Goal: Find specific page/section: Find specific page/section

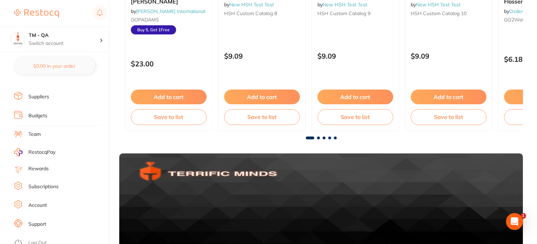
click at [36, 237] on li "Log Out" at bounding box center [60, 242] width 93 height 11
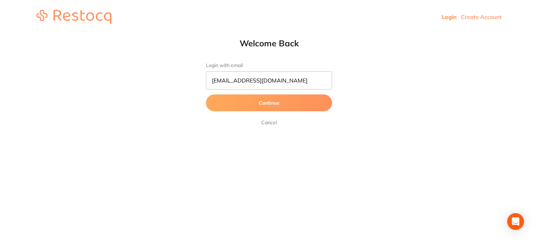
click at [230, 84] on input "[EMAIL_ADDRESS][DOMAIN_NAME]" at bounding box center [269, 80] width 126 height 18
type input "amrita+69@terrificminds.com"
click at [206, 94] on button "Continue" at bounding box center [269, 102] width 126 height 17
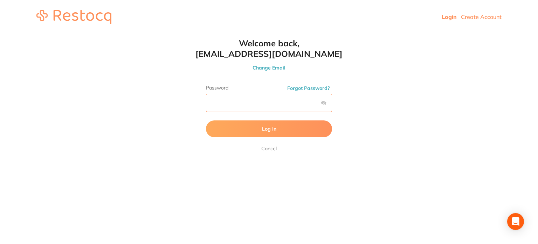
click at [206, 120] on button "Log In" at bounding box center [269, 128] width 126 height 17
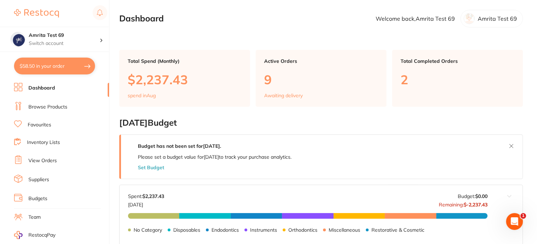
drag, startPoint x: 72, startPoint y: 69, endPoint x: 81, endPoint y: 69, distance: 9.8
click at [72, 68] on button "$58.50 in your order" at bounding box center [54, 65] width 81 height 17
checkbox input "true"
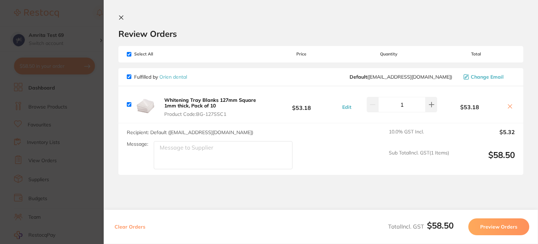
click at [142, 228] on button "Clear Orders" at bounding box center [130, 226] width 35 height 17
checkbox input "true"
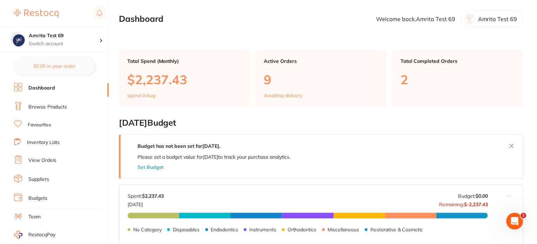
scroll to position [175, 0]
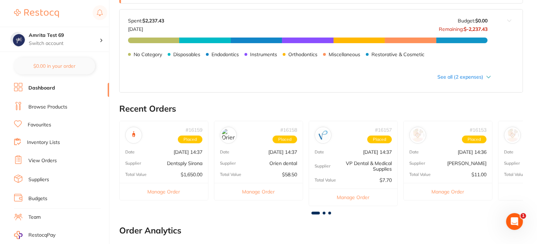
click at [54, 105] on link "Browse Products" at bounding box center [47, 106] width 39 height 7
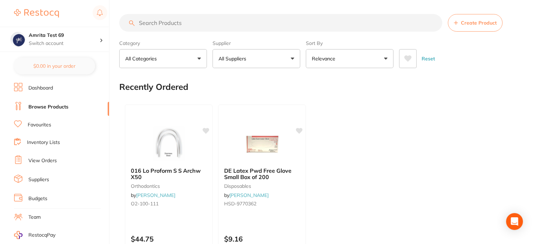
click at [233, 61] on p "All Suppliers" at bounding box center [233, 58] width 30 height 7
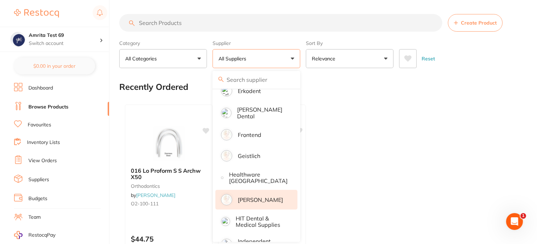
click at [251, 198] on p "Henry Schein Halas" at bounding box center [260, 199] width 45 height 6
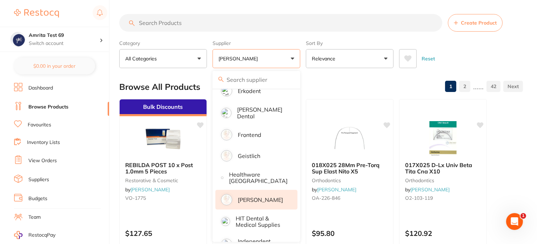
click at [301, 56] on div "Category All Categories All Categories 3D Printing anaesthetic articulating bur…" at bounding box center [320, 52] width 403 height 31
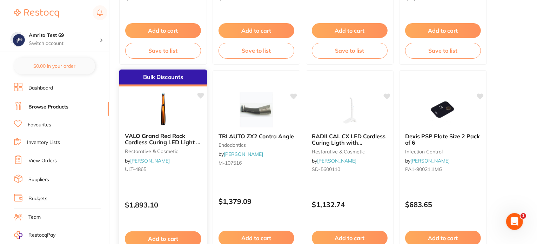
scroll to position [456, 0]
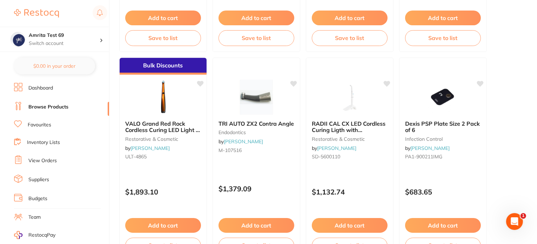
click at [179, 174] on div "Bulk Discounts VALO Grand Red Rock Cordless Curing LED Light & access restorati…" at bounding box center [163, 158] width 88 height 202
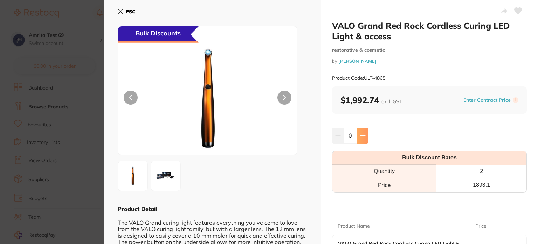
click at [361, 137] on icon at bounding box center [363, 135] width 6 height 6
type input "1"
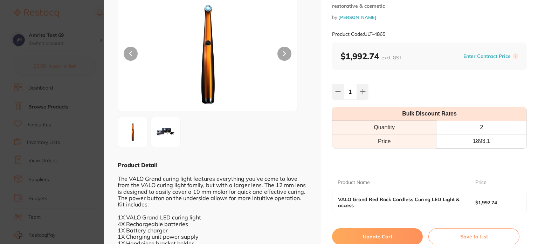
scroll to position [82, 0]
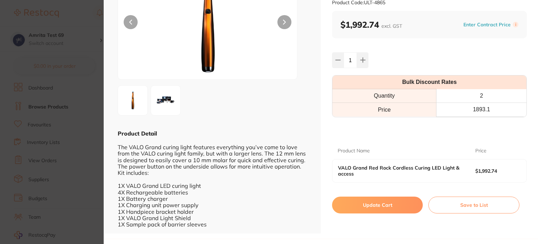
click at [380, 196] on button "Update Cart" at bounding box center [377, 204] width 91 height 17
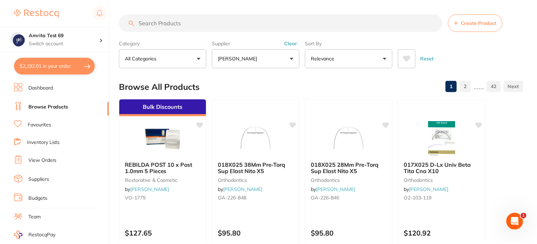
scroll to position [456, 0]
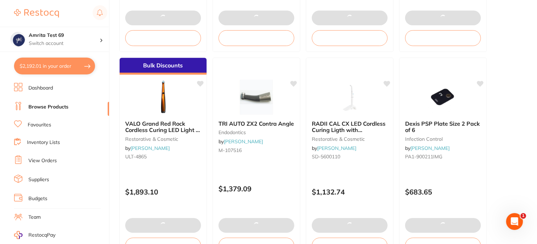
click at [60, 62] on button "$2,192.01 in your order" at bounding box center [54, 65] width 81 height 17
checkbox input "true"
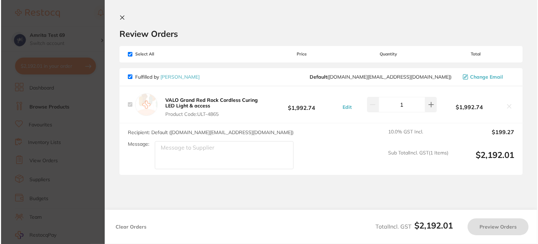
scroll to position [0, 0]
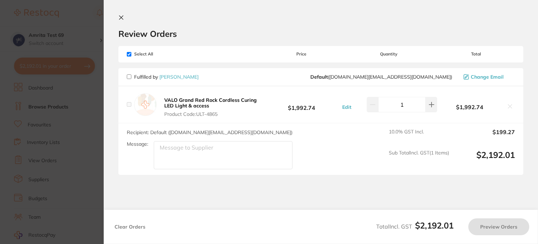
checkbox input "false"
checkbox input "true"
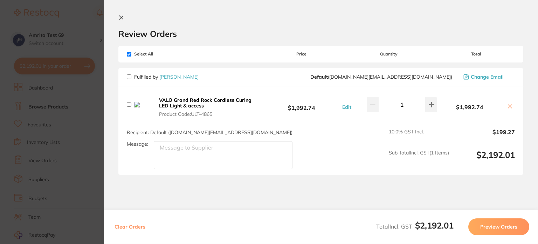
checkbox input "true"
click at [434, 108] on button at bounding box center [432, 104] width 12 height 15
type input "2"
click at [119, 16] on icon at bounding box center [121, 18] width 6 height 6
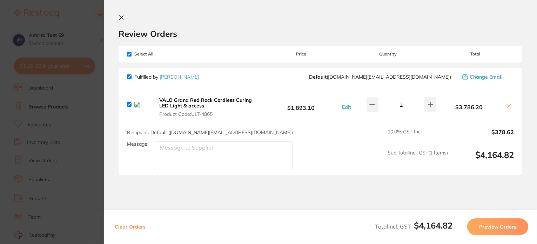
scroll to position [456, 0]
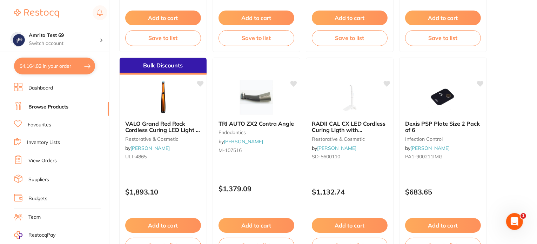
drag, startPoint x: 71, startPoint y: 62, endPoint x: 145, endPoint y: 94, distance: 80.9
click at [71, 60] on button "$4,164.82 in your order" at bounding box center [54, 65] width 81 height 17
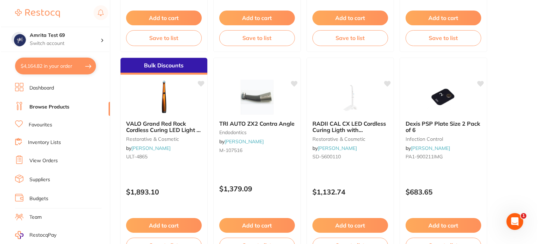
scroll to position [0, 0]
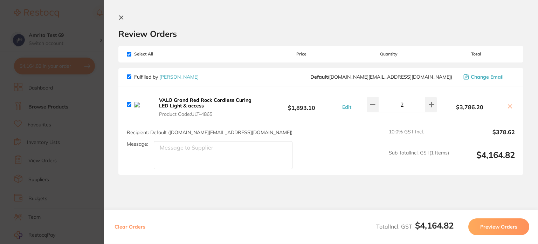
click at [143, 225] on button "Clear Orders" at bounding box center [130, 226] width 35 height 17
checkbox input "true"
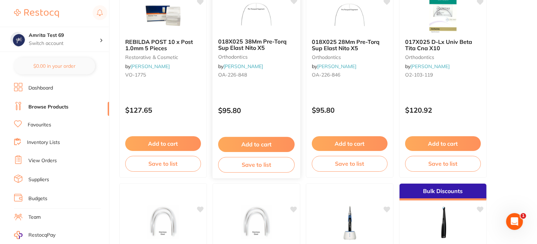
scroll to position [175, 0]
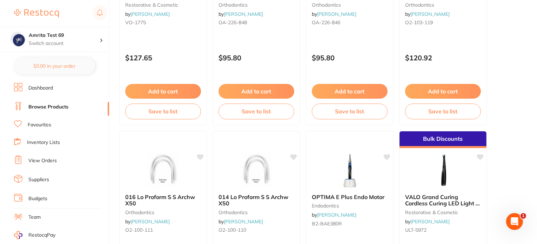
click at [260, 172] on img at bounding box center [256, 170] width 46 height 35
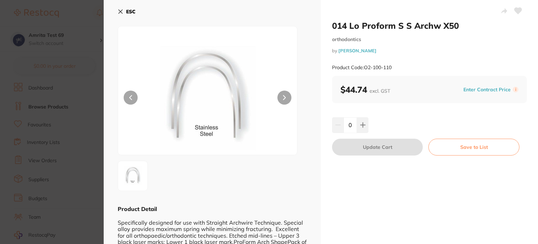
click at [464, 90] on button "Enter Contract Price" at bounding box center [488, 89] width 52 height 7
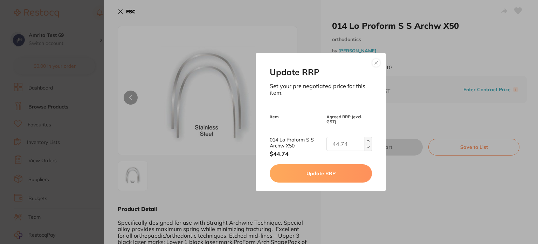
click at [366, 143] on button at bounding box center [369, 140] width 8 height 7
click at [367, 140] on img at bounding box center [368, 140] width 3 height 3
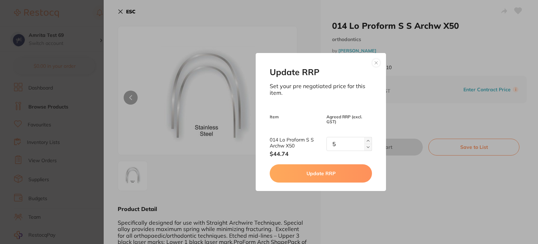
click at [367, 140] on img at bounding box center [368, 140] width 3 height 3
click at [366, 139] on button at bounding box center [369, 140] width 8 height 7
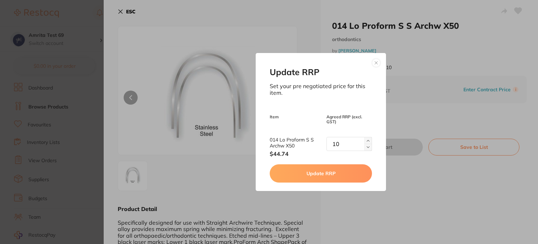
click at [368, 141] on img at bounding box center [368, 140] width 3 height 3
click at [368, 141] on button at bounding box center [369, 140] width 8 height 7
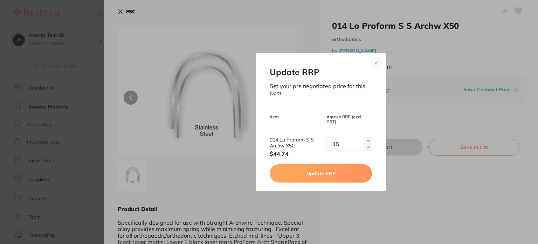
click at [368, 141] on button at bounding box center [369, 140] width 8 height 7
type input "19"
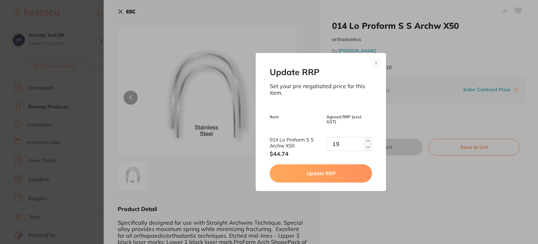
click at [346, 172] on button "Update RRP" at bounding box center [321, 173] width 102 height 18
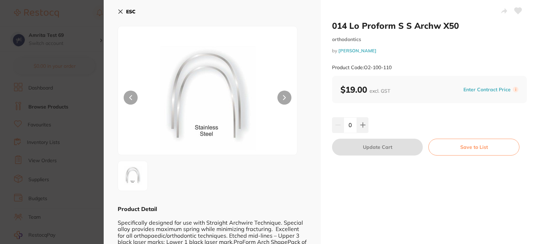
click at [122, 12] on icon at bounding box center [121, 12] width 6 height 6
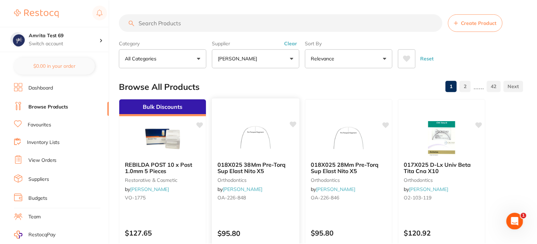
scroll to position [175, 0]
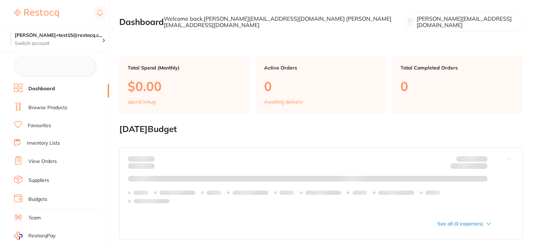
checkbox input "false"
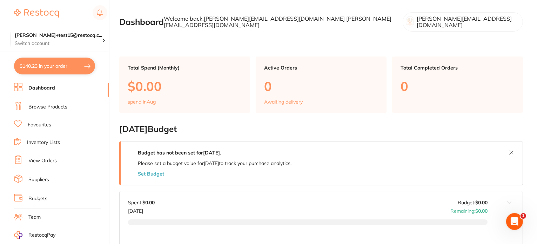
click at [63, 105] on link "Browse Products" at bounding box center [47, 106] width 39 height 7
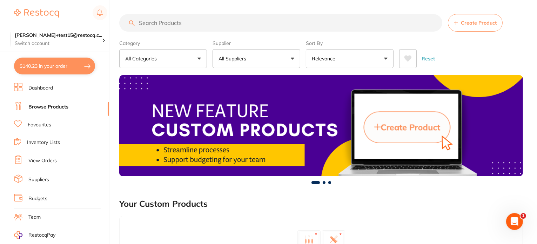
click at [202, 23] on input "search" at bounding box center [280, 23] width 323 height 18
paste input "315527"
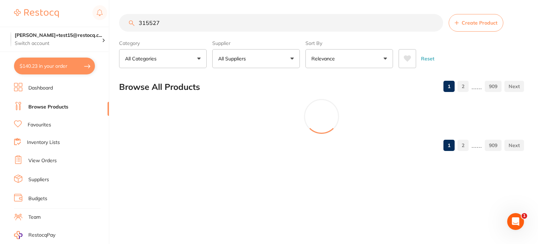
type input "315527"
drag, startPoint x: 122, startPoint y: 15, endPoint x: 117, endPoint y: 15, distance: 4.6
click at [117, 15] on div "$140.23 trisha+test15@restocq.c... Switch account trisha+test15@restocq.com $14…" at bounding box center [269, 122] width 538 height 244
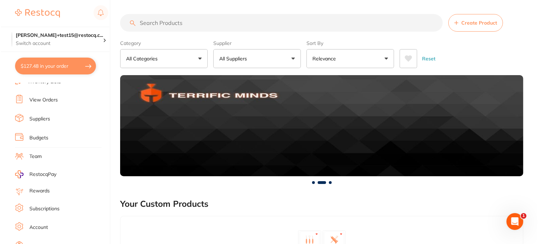
scroll to position [83, 0]
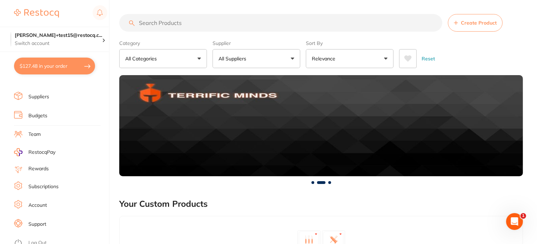
click at [43, 237] on li "Log Out" at bounding box center [60, 242] width 93 height 11
